Goal: Task Accomplishment & Management: Manage account settings

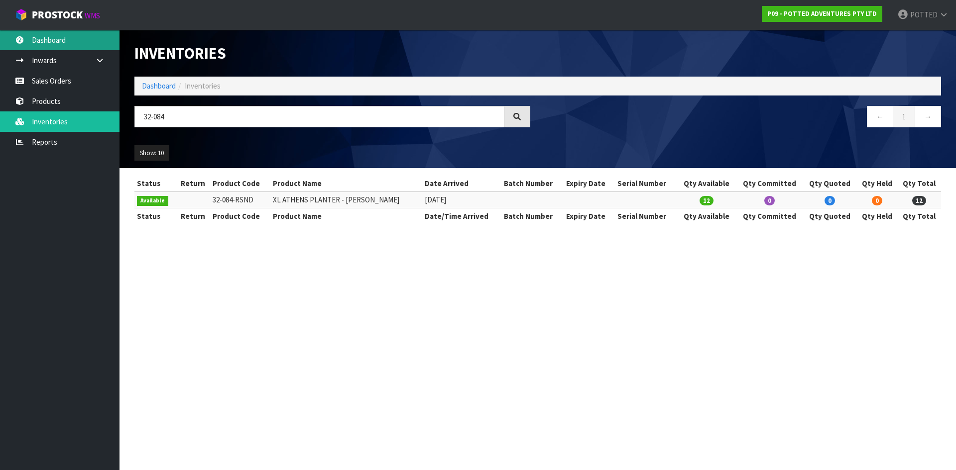
click at [53, 46] on link "Dashboard" at bounding box center [59, 40] width 119 height 20
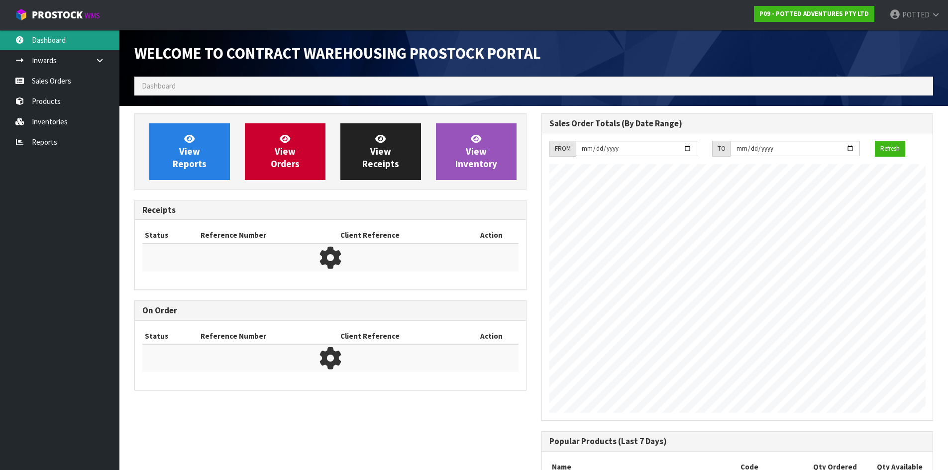
scroll to position [552, 407]
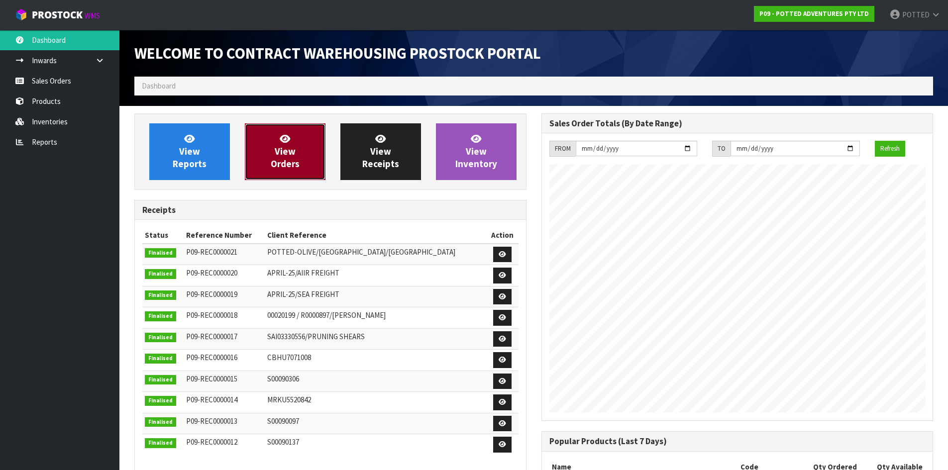
click at [293, 162] on span "View Orders" at bounding box center [285, 151] width 29 height 37
